Goal: Navigation & Orientation: Find specific page/section

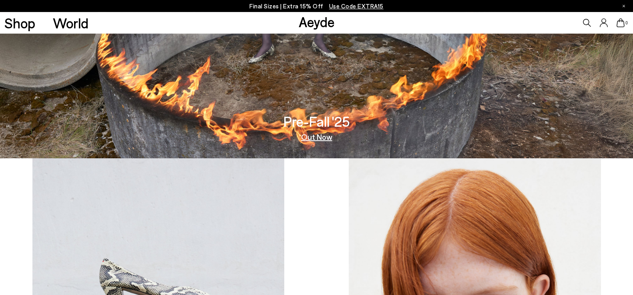
scroll to position [209, 0]
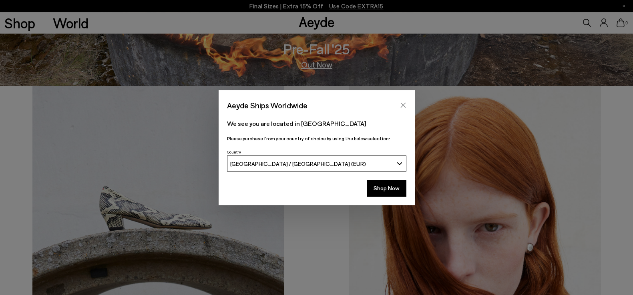
click at [401, 105] on icon "Close" at bounding box center [403, 105] width 6 height 6
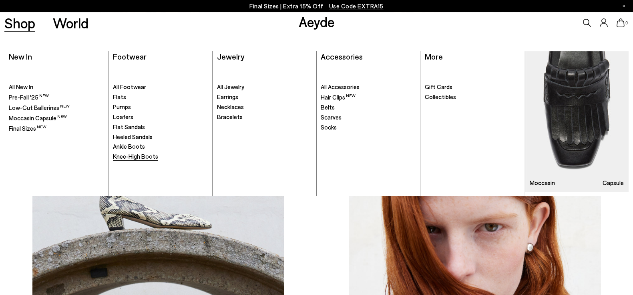
click at [129, 157] on span "Knee-High Boots" at bounding box center [135, 156] width 45 height 7
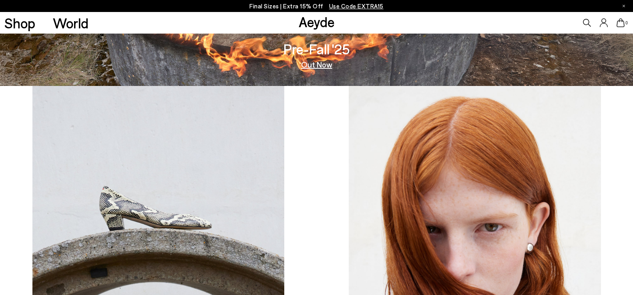
scroll to position [209, 0]
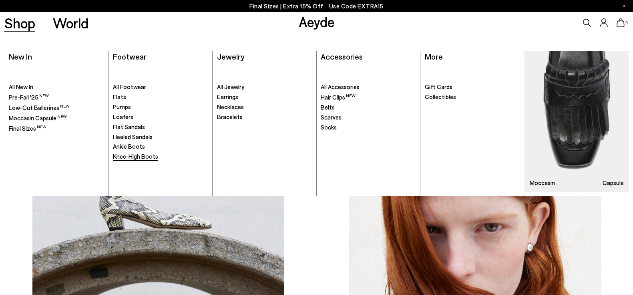
click at [125, 156] on span "Knee-High Boots" at bounding box center [135, 156] width 45 height 7
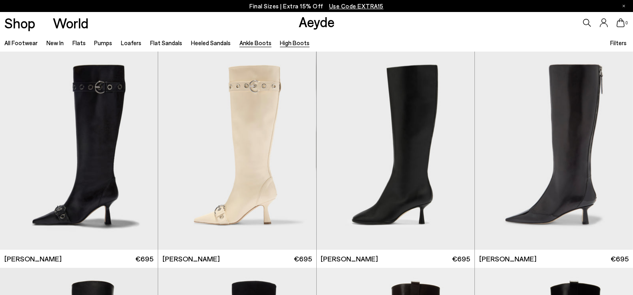
click at [253, 44] on link "Ankle Boots" at bounding box center [255, 42] width 32 height 7
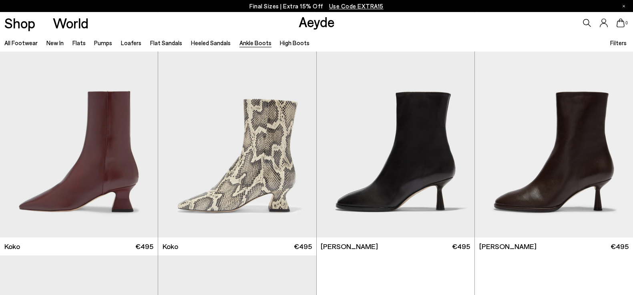
scroll to position [449, 0]
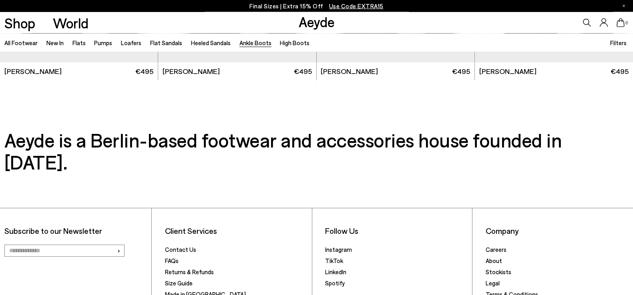
scroll to position [1940, 0]
